Goal: Find specific fact: Find specific fact

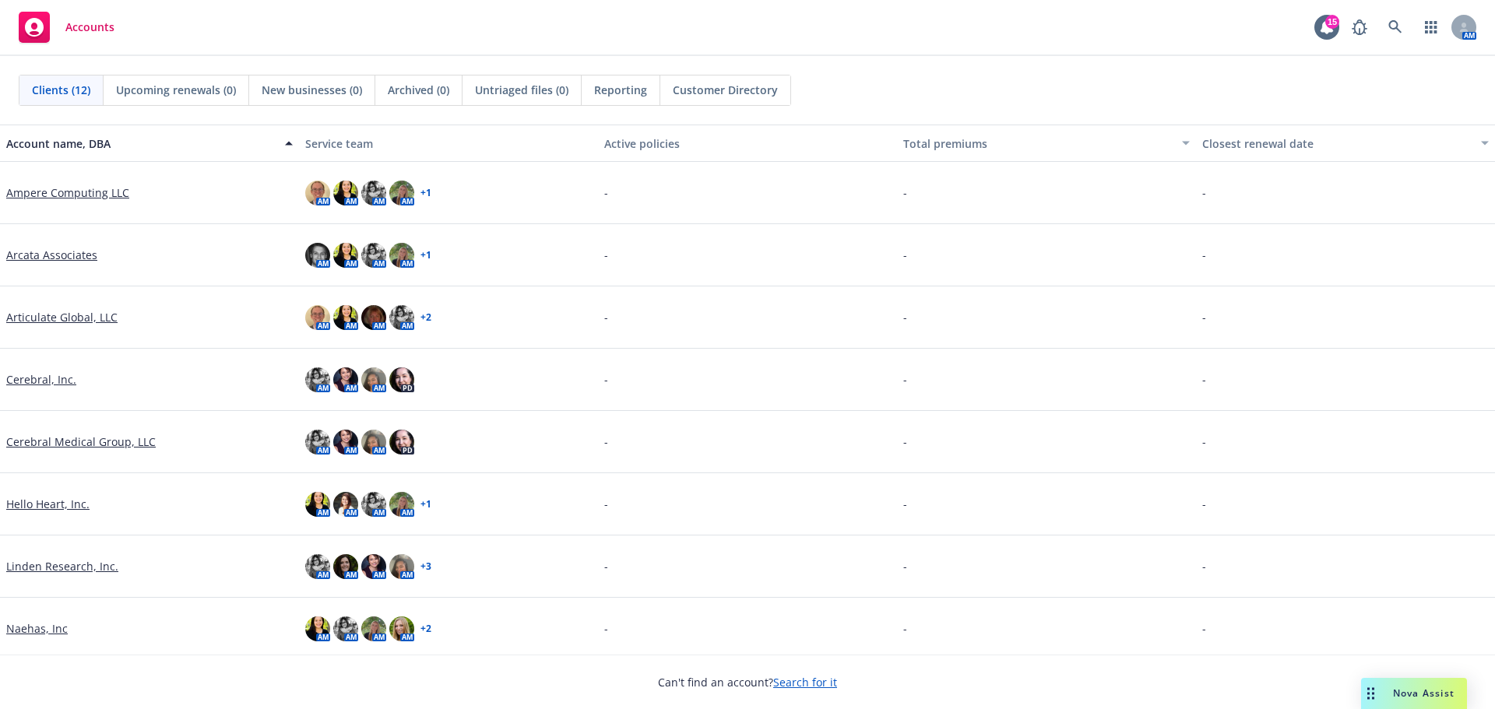
scroll to position [234, 0]
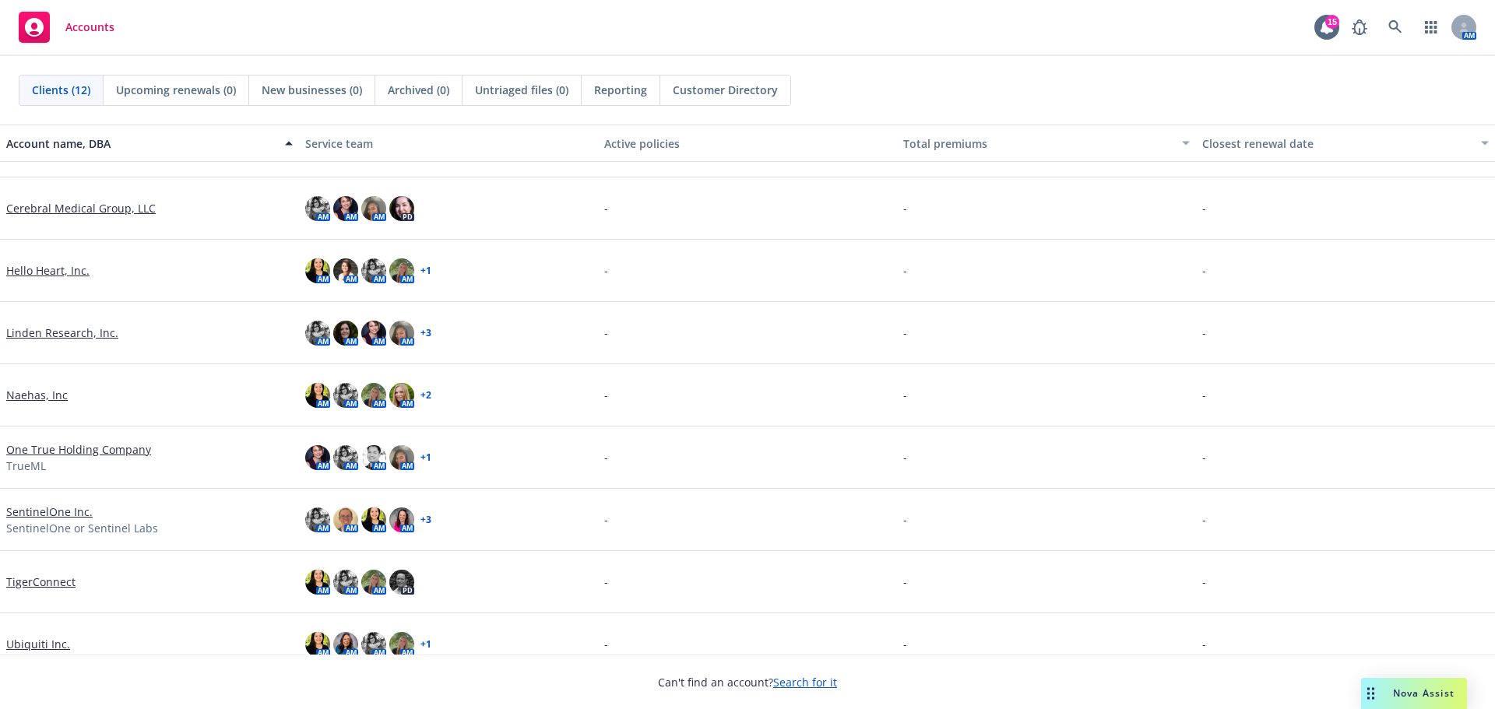
click at [41, 333] on link "Linden Research, Inc." at bounding box center [62, 333] width 112 height 16
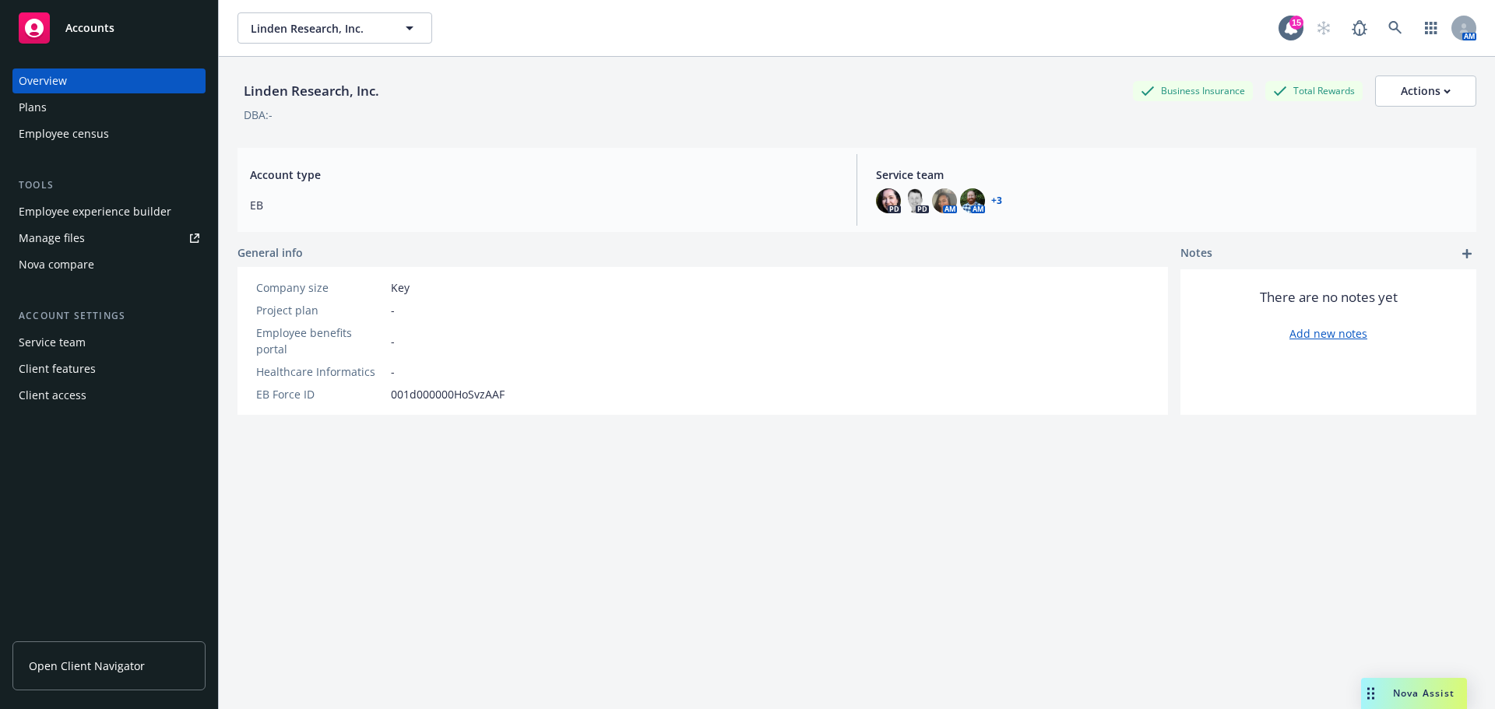
click at [87, 662] on span "Open Client Navigator" at bounding box center [87, 666] width 116 height 16
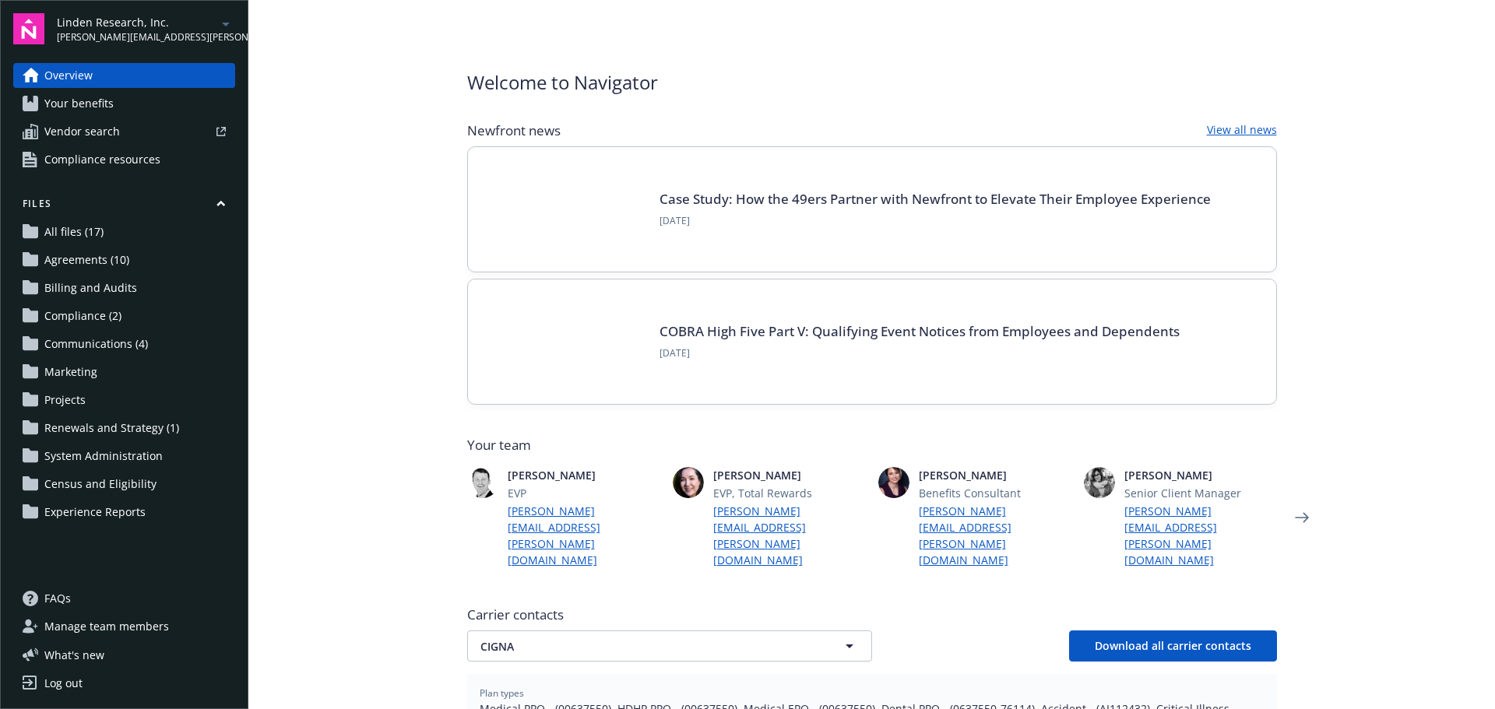
scroll to position [312, 0]
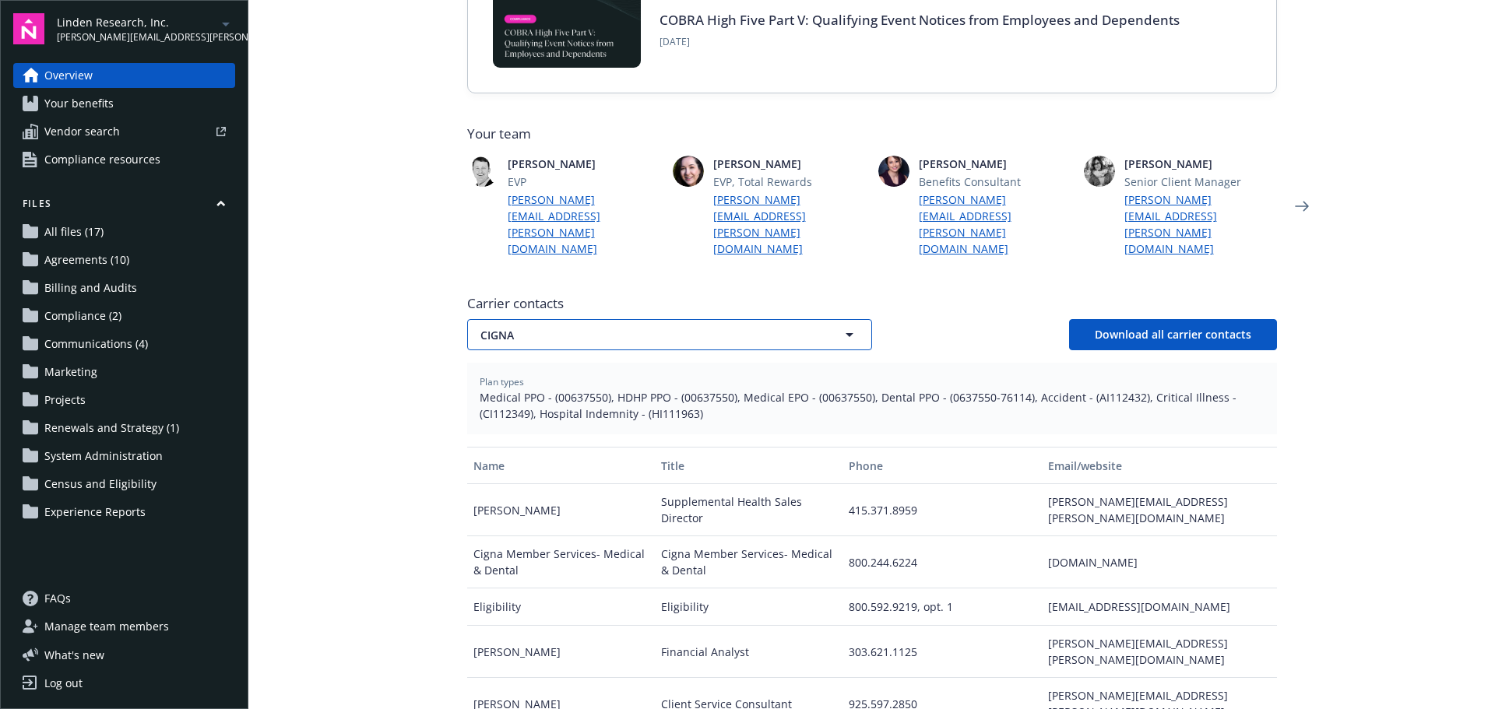
click at [653, 327] on span "CIGNA" at bounding box center [643, 335] width 324 height 16
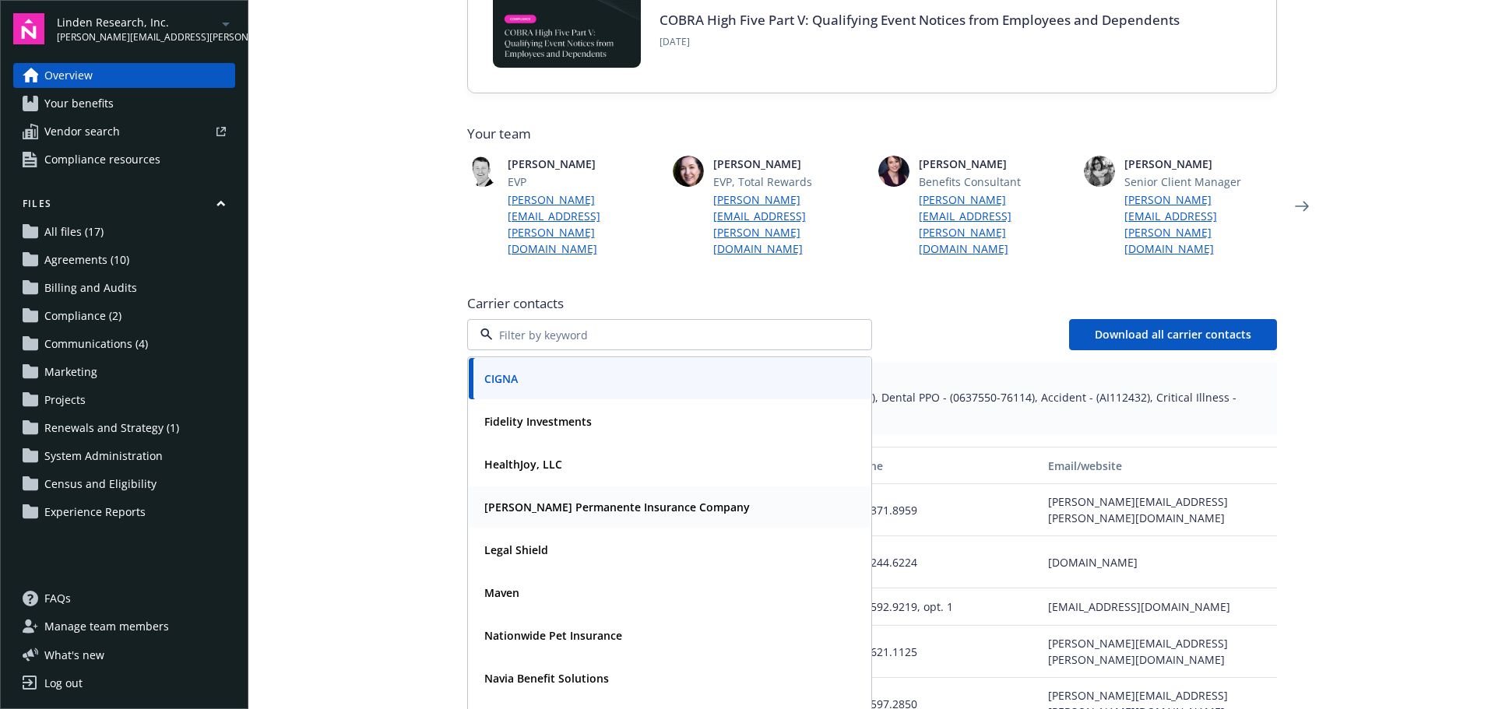
click at [565, 500] on strong "[PERSON_NAME] Permanente Insurance Company" at bounding box center [617, 507] width 266 height 15
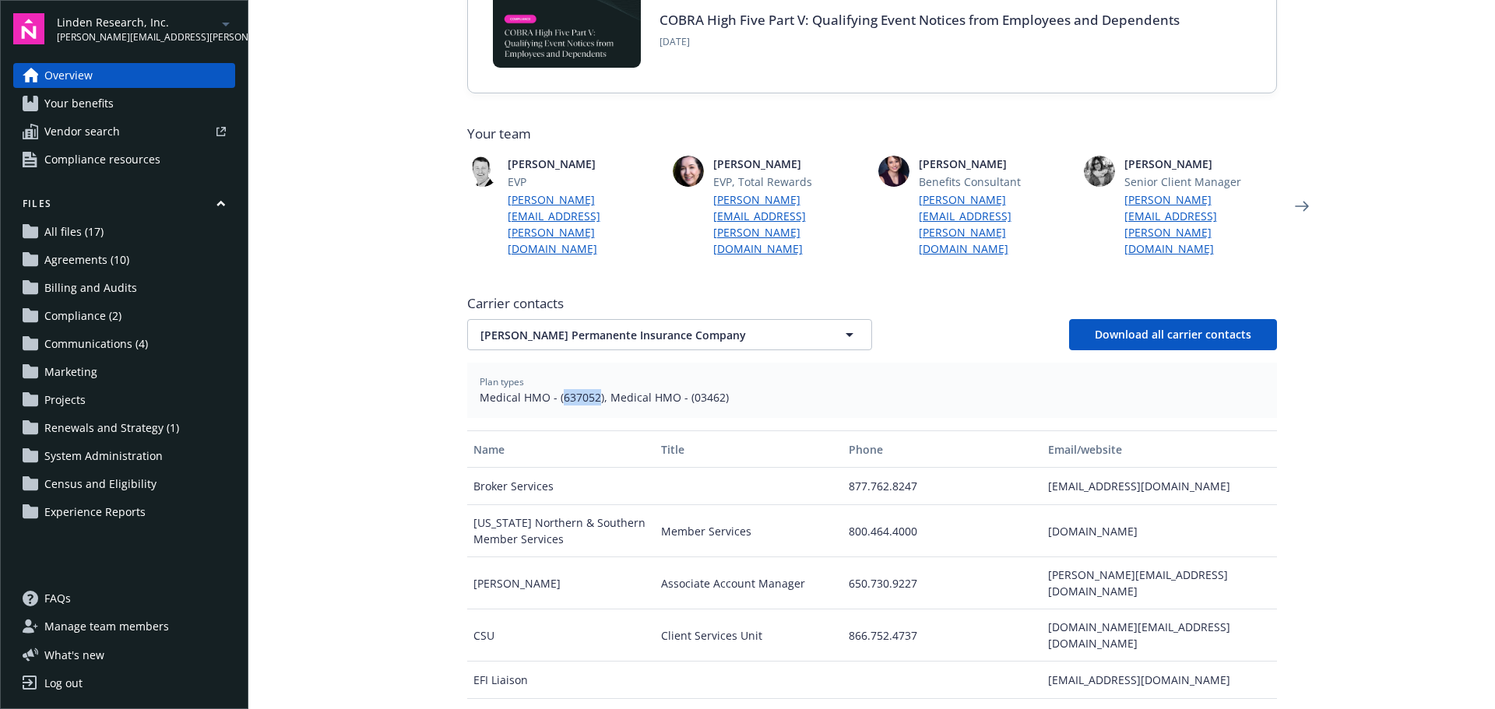
drag, startPoint x: 555, startPoint y: 363, endPoint x: 591, endPoint y: 364, distance: 35.8
click at [591, 389] on span "Medical HMO - (637052), Medical HMO - (03462)" at bounding box center [872, 397] width 785 height 16
copy span "637052"
drag, startPoint x: 682, startPoint y: 362, endPoint x: 713, endPoint y: 361, distance: 30.4
click at [713, 389] on span "Medical HMO - (637052), Medical HMO - (03462)" at bounding box center [872, 397] width 785 height 16
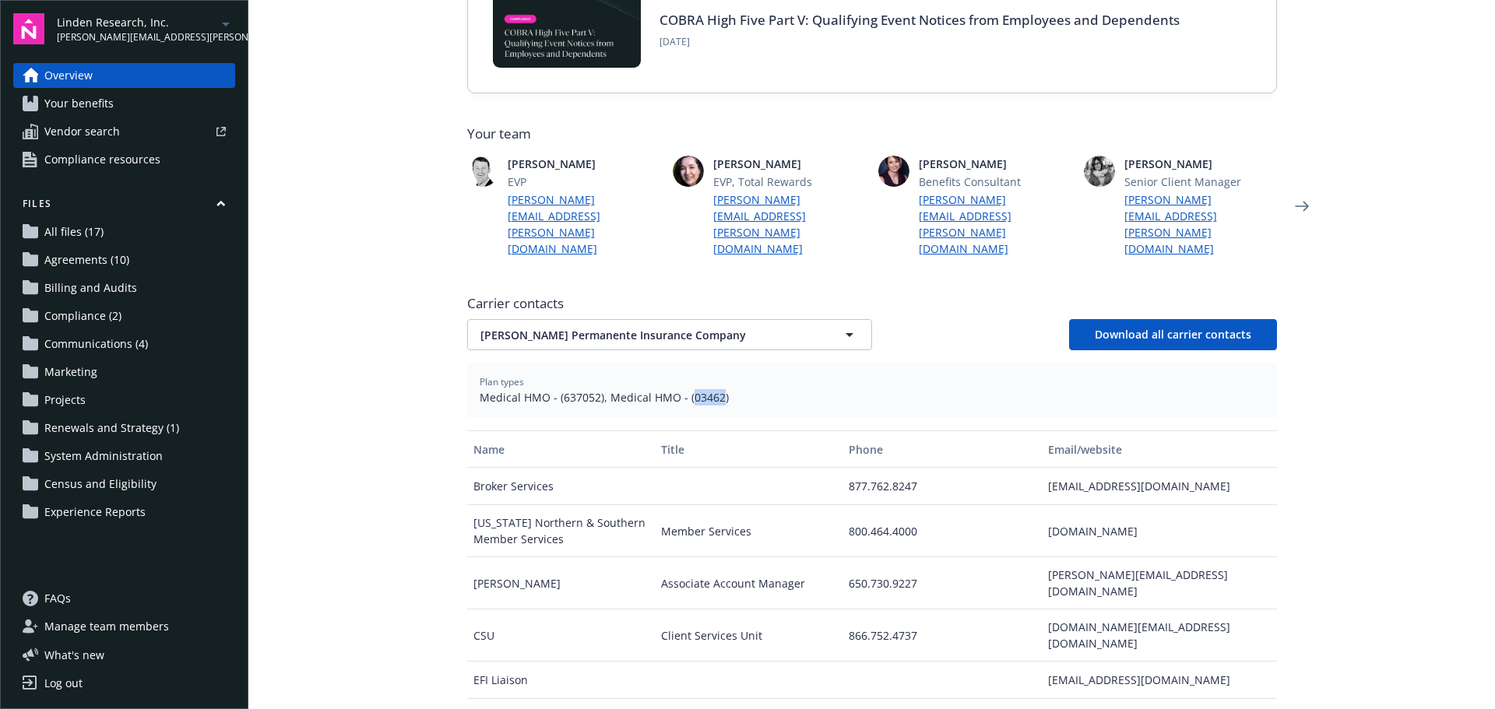
copy span "03462"
click at [600, 327] on span "[PERSON_NAME] Permanente Insurance Company" at bounding box center [643, 335] width 324 height 16
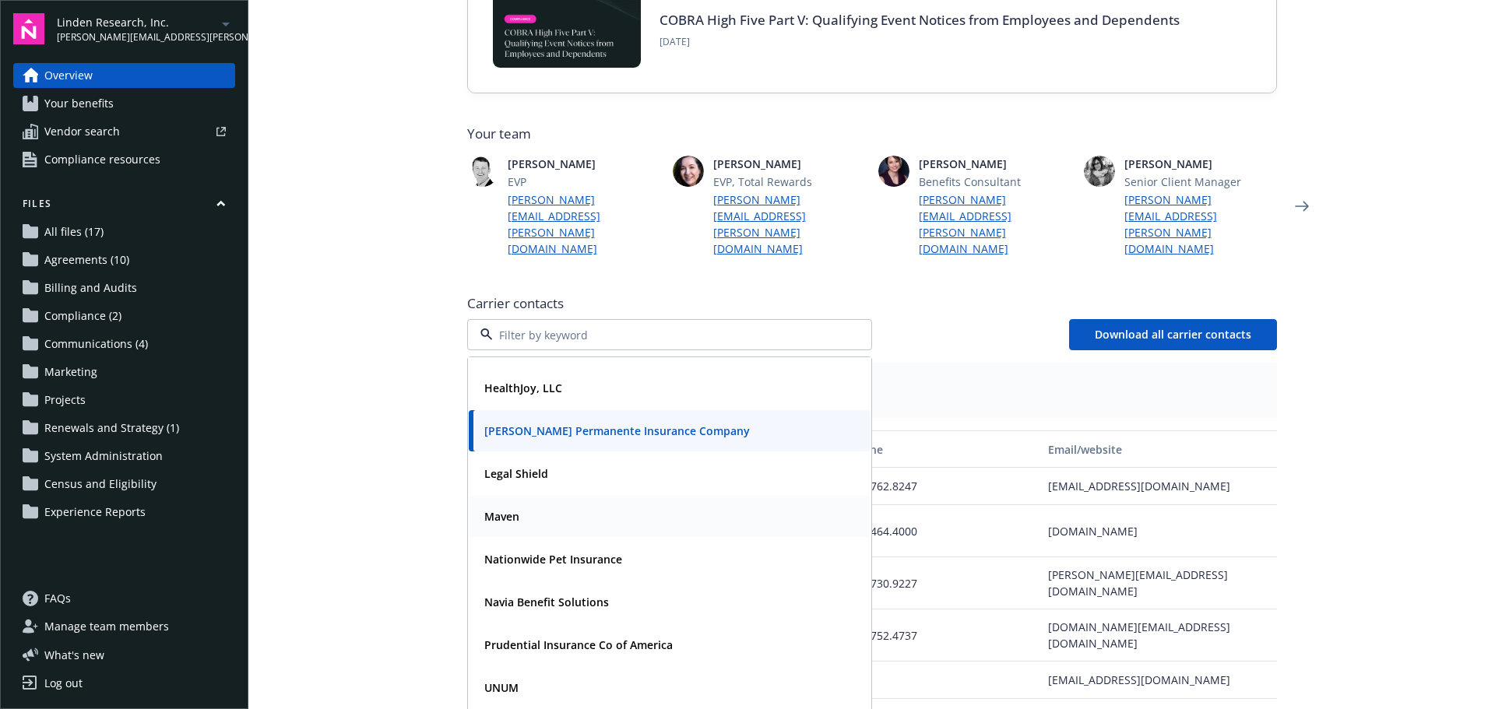
scroll to position [125, 0]
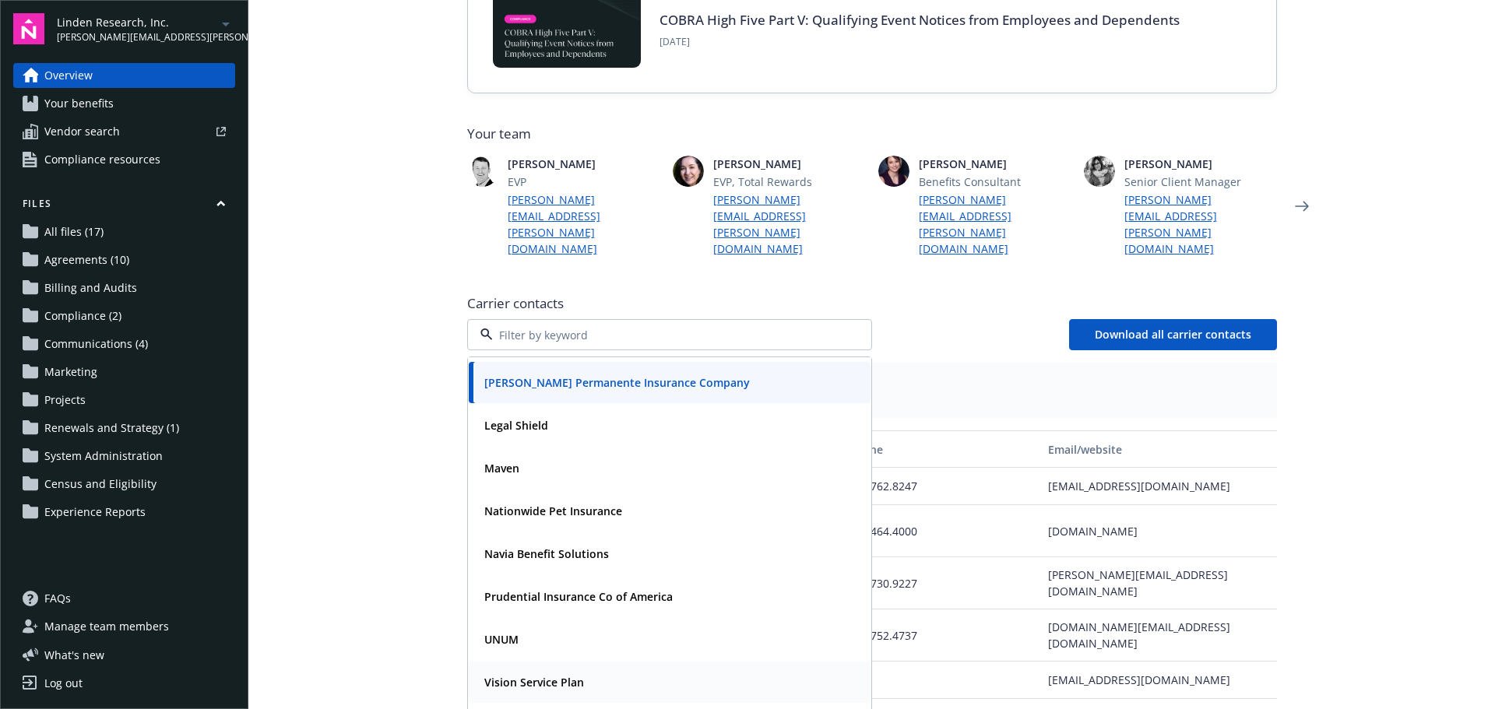
click at [524, 675] on strong "Vision Service Plan" at bounding box center [534, 682] width 100 height 15
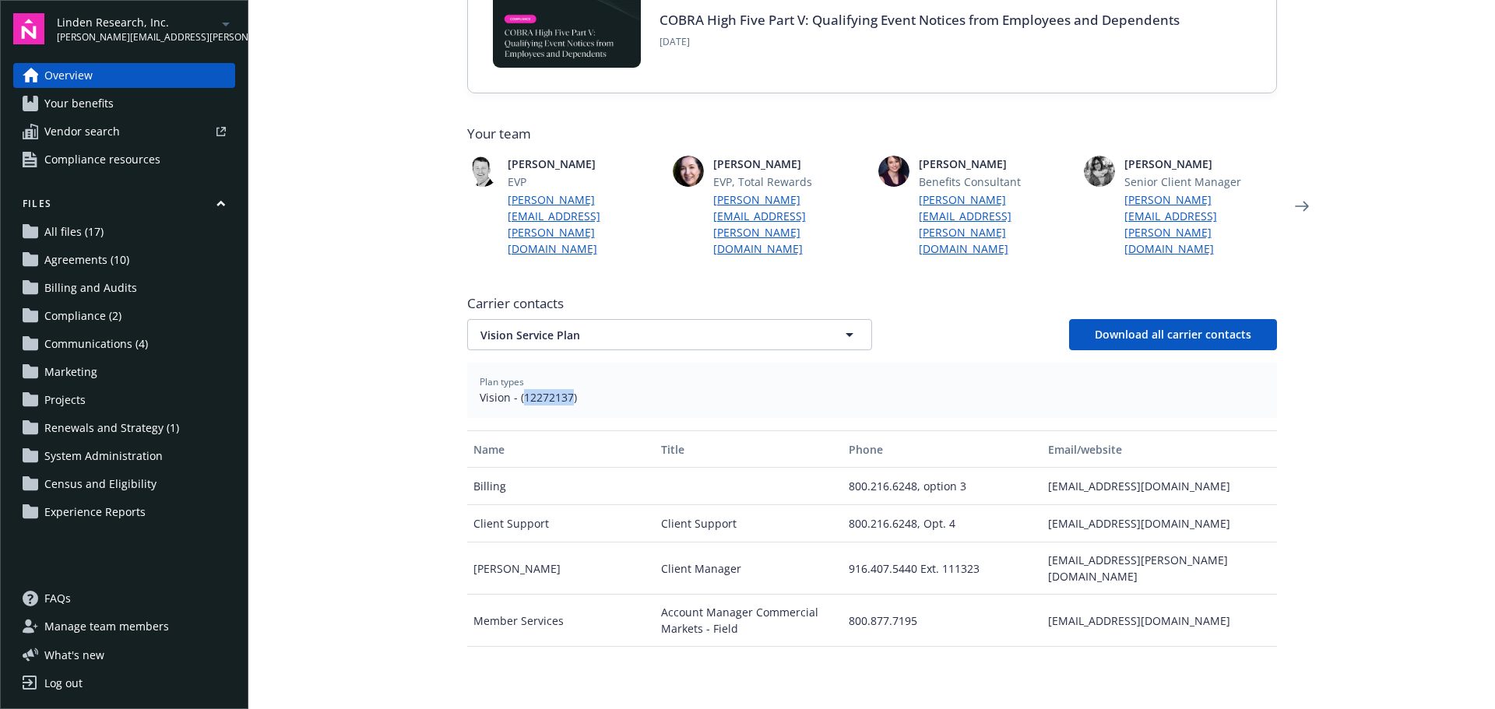
drag, startPoint x: 516, startPoint y: 365, endPoint x: 565, endPoint y: 364, distance: 49.1
click at [565, 389] on span "Vision - (12272137)" at bounding box center [872, 397] width 785 height 16
copy span "12272137"
click at [533, 327] on span "Vision Service Plan" at bounding box center [643, 335] width 324 height 16
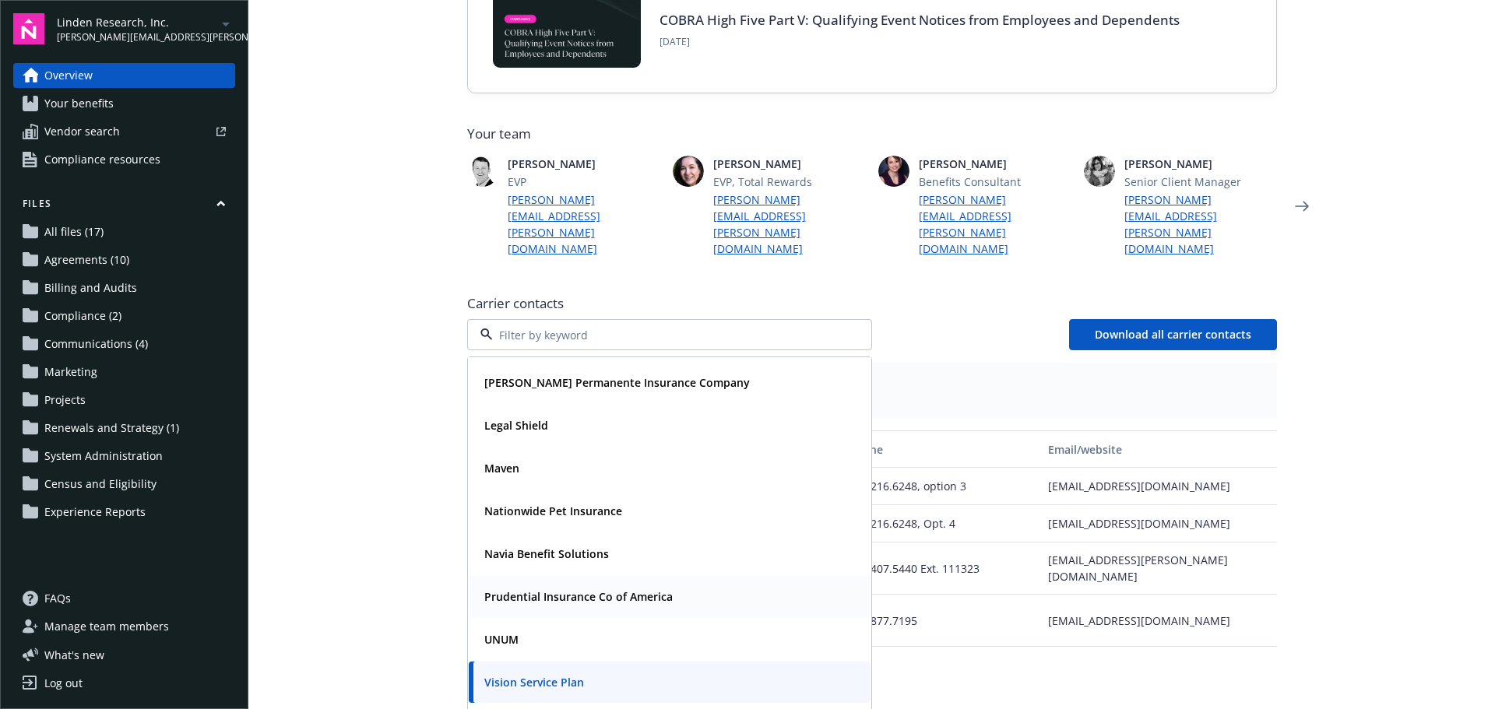
click at [562, 590] on strong "Prudential Insurance Co of America" at bounding box center [578, 597] width 188 height 15
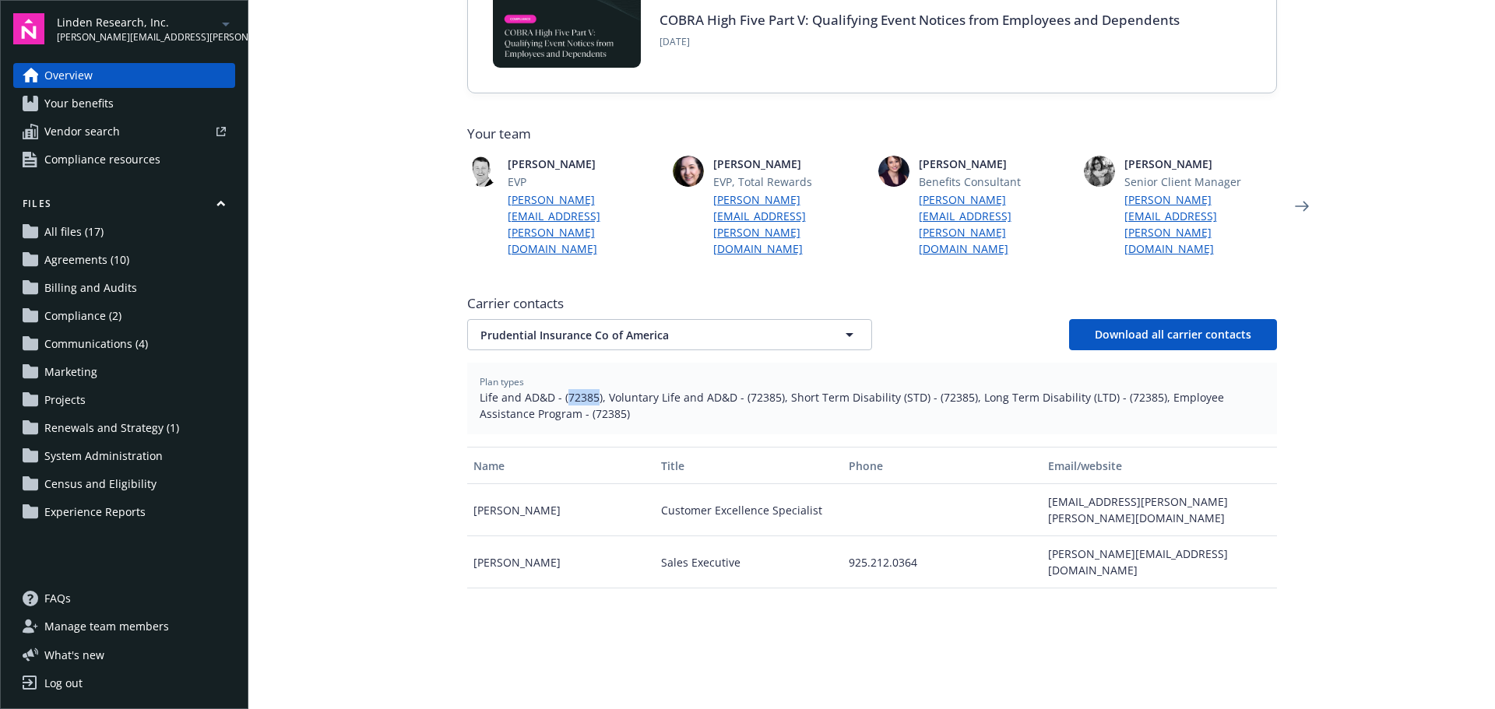
drag, startPoint x: 559, startPoint y: 363, endPoint x: 588, endPoint y: 360, distance: 29.0
click at [588, 389] on span "Life and AD&D - (72385), Voluntary Life and AD&D - (72385), Short Term Disabili…" at bounding box center [872, 405] width 785 height 33
copy span "72385"
drag, startPoint x: 1120, startPoint y: 488, endPoint x: 1038, endPoint y: 466, distance: 84.6
click at [1042, 484] on div "[EMAIL_ADDRESS][PERSON_NAME][PERSON_NAME][DOMAIN_NAME]" at bounding box center [1159, 510] width 234 height 52
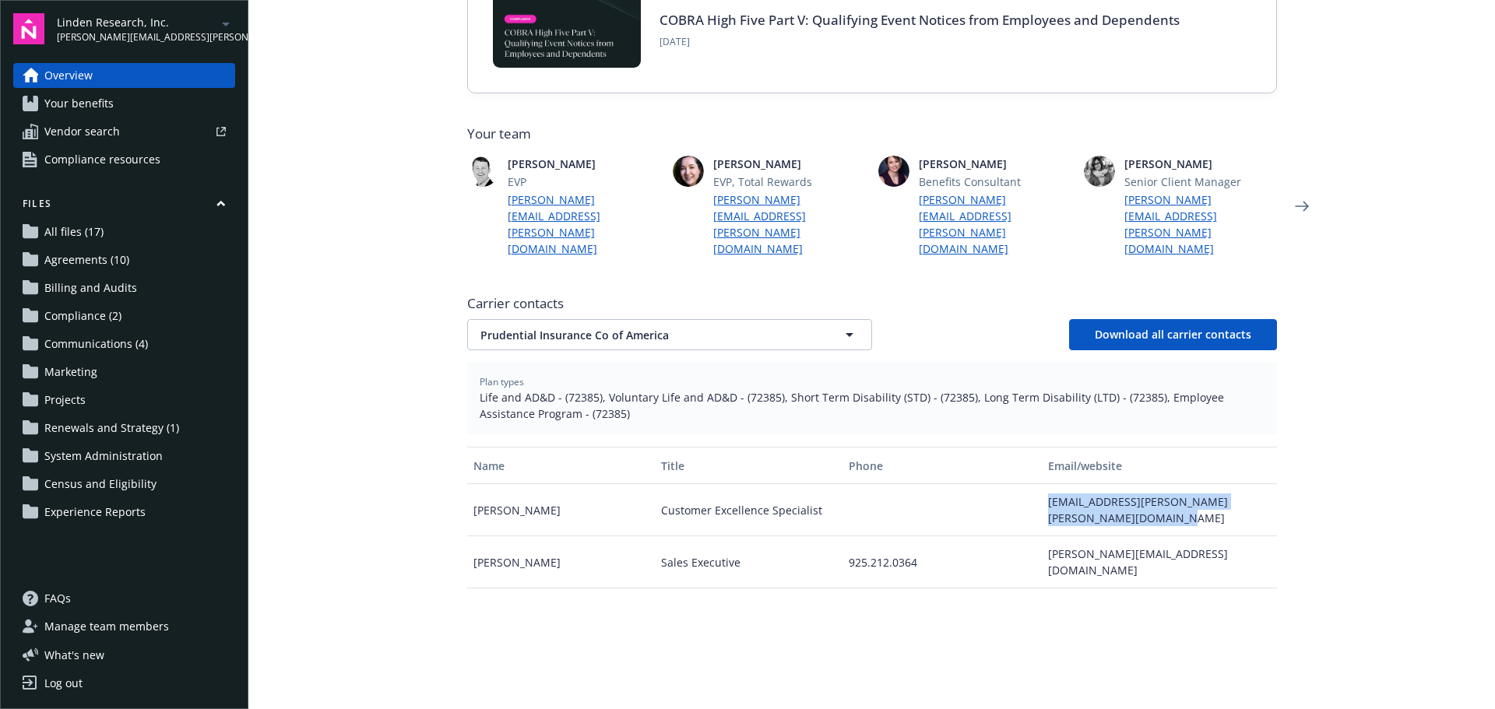
copy div "[EMAIL_ADDRESS][PERSON_NAME][PERSON_NAME][DOMAIN_NAME]"
